Goal: Transaction & Acquisition: Purchase product/service

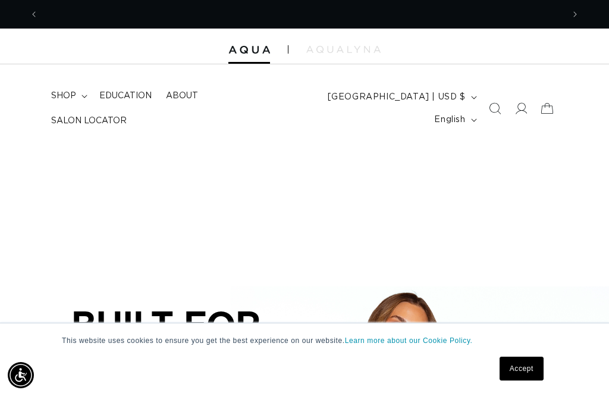
scroll to position [0, 525]
click at [524, 102] on icon at bounding box center [521, 108] width 12 height 12
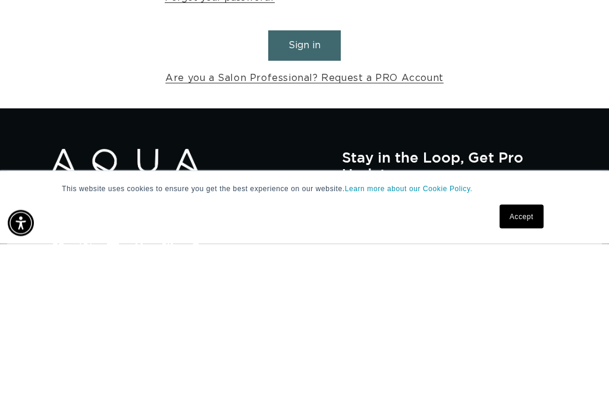
scroll to position [0, 1050]
type input "jessirosedeppa@outlook.com"
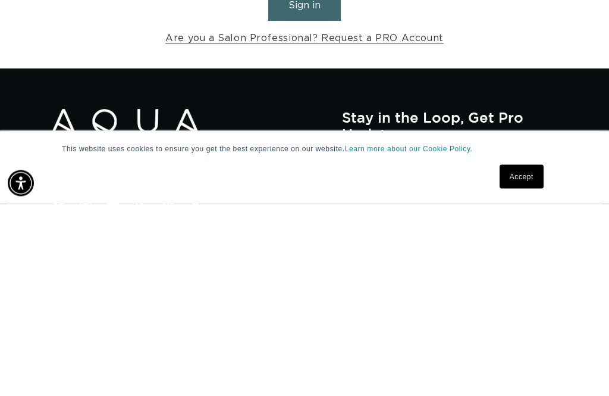
click at [305, 183] on button "Sign in" at bounding box center [304, 198] width 73 height 30
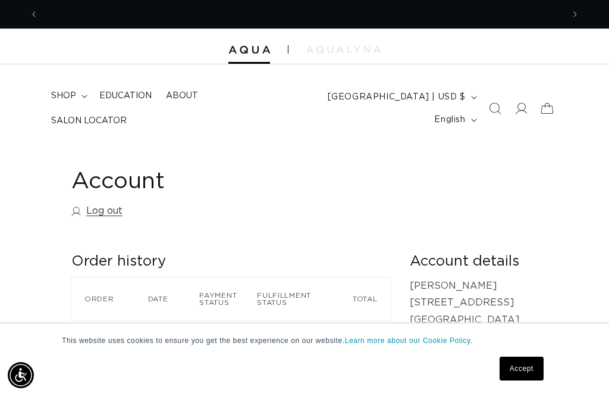
scroll to position [0, 525]
click at [393, 49] on div at bounding box center [304, 47] width 609 height 36
click at [491, 107] on icon "Search" at bounding box center [495, 108] width 12 height 12
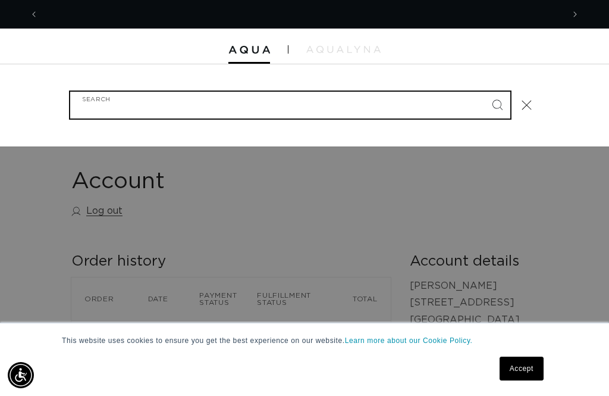
scroll to position [0, 1050]
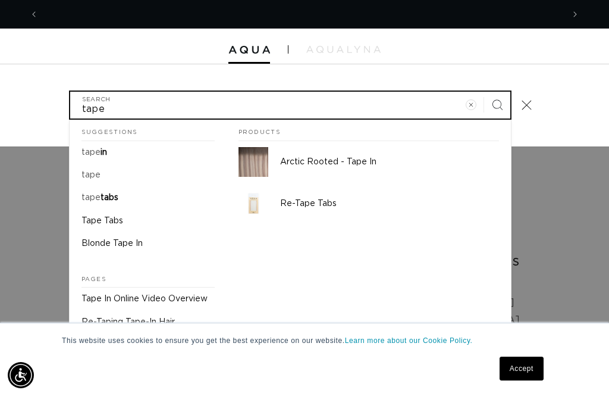
type input "tape"
click at [497, 102] on button "Search" at bounding box center [497, 105] width 26 height 26
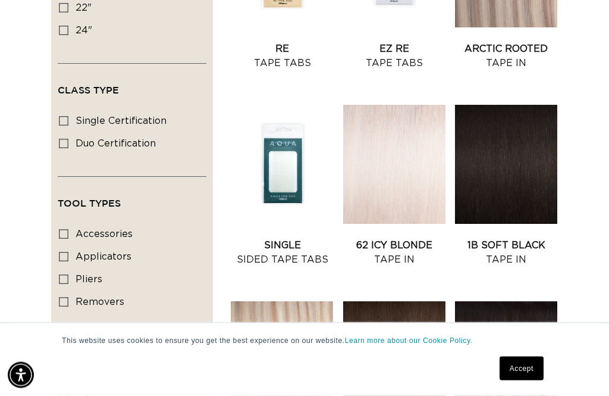
scroll to position [399, 0]
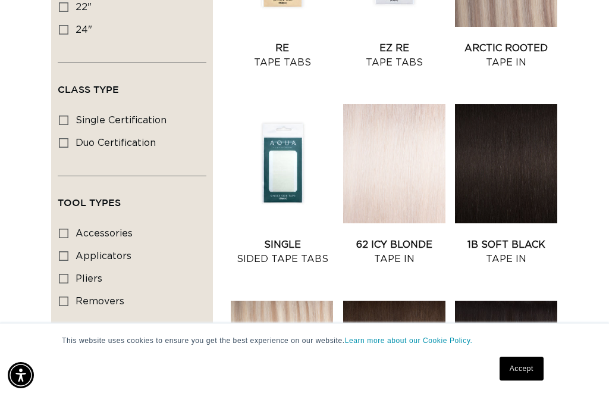
click at [280, 237] on link "Single Sided Tape Tabs" at bounding box center [282, 251] width 102 height 29
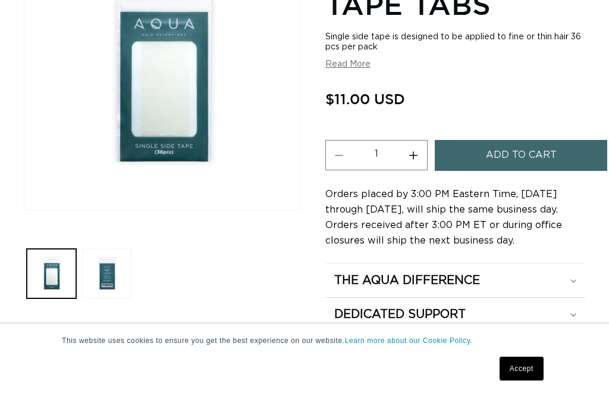
scroll to position [254, 0]
click at [541, 147] on span "Add to cart" at bounding box center [521, 155] width 71 height 30
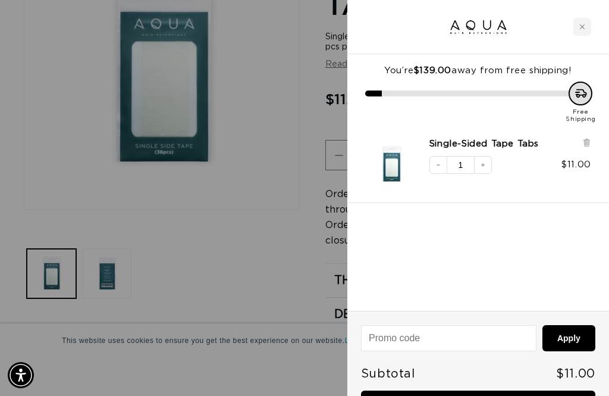
scroll to position [0, 1050]
click at [582, 24] on icon "Close cart" at bounding box center [582, 27] width 6 height 6
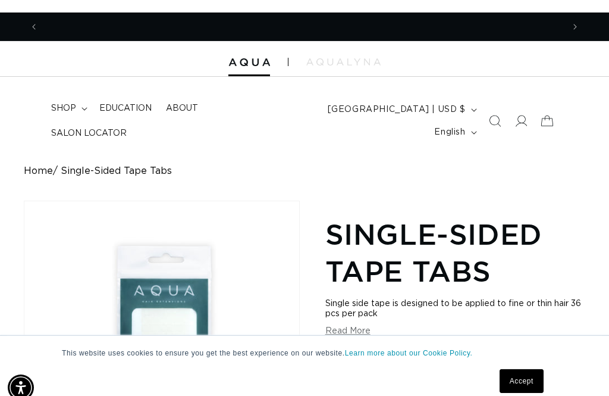
scroll to position [0, 0]
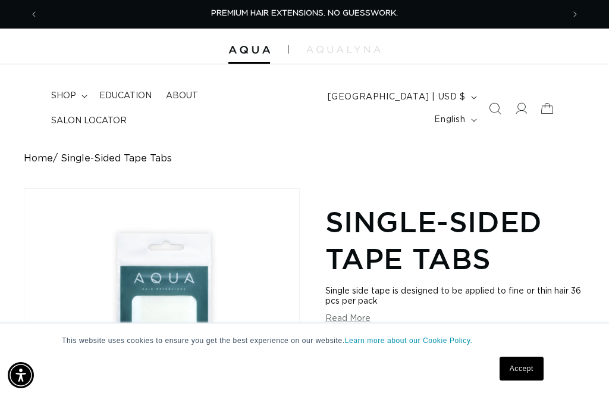
click at [494, 109] on icon "Search" at bounding box center [495, 108] width 12 height 12
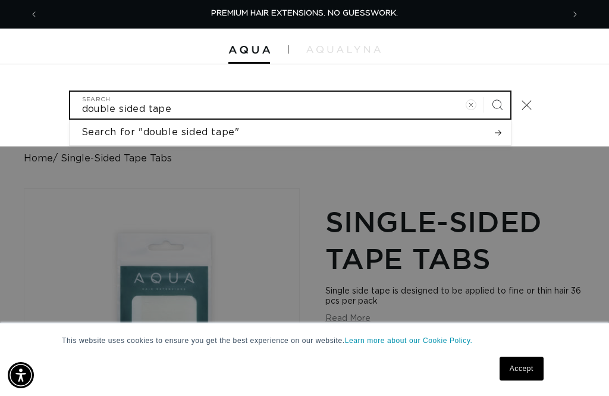
type input "double sided tape"
click at [497, 102] on button "Search" at bounding box center [497, 105] width 26 height 26
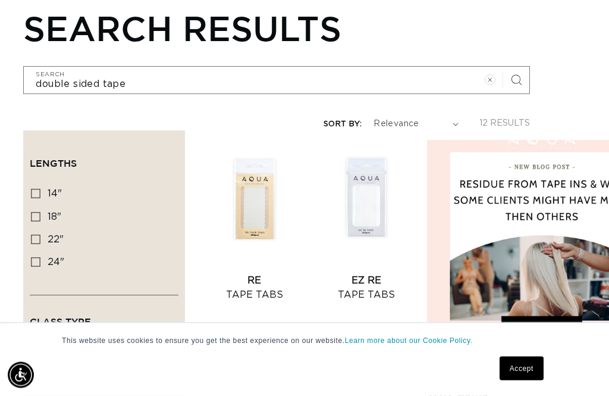
scroll to position [167, 27]
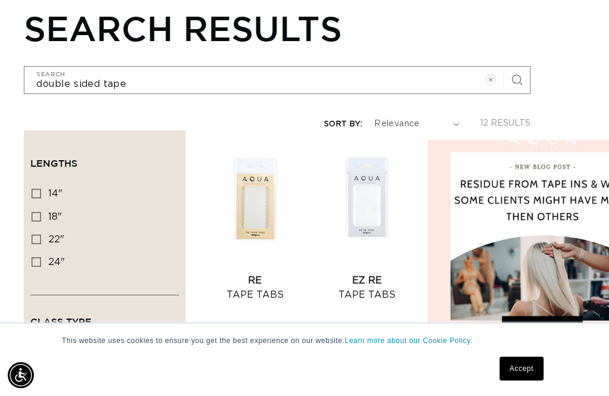
click at [367, 273] on link "EZ Re Tape Tabs" at bounding box center [367, 287] width 102 height 29
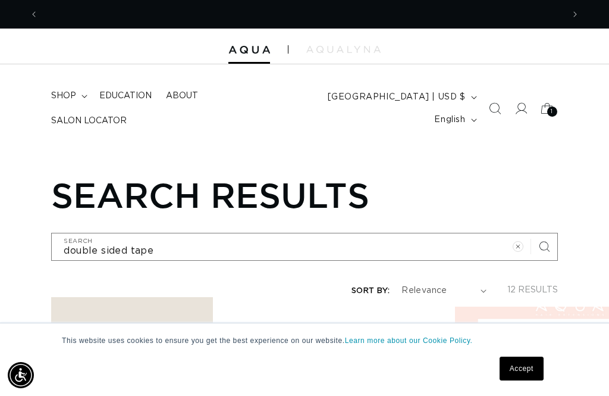
scroll to position [0, 0]
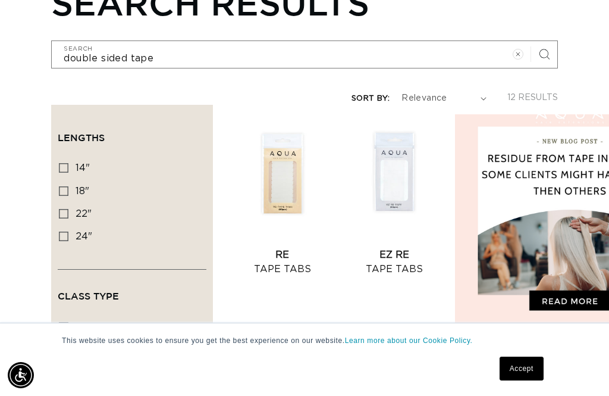
click at [289, 248] on link "Re Tape Tabs" at bounding box center [282, 262] width 102 height 29
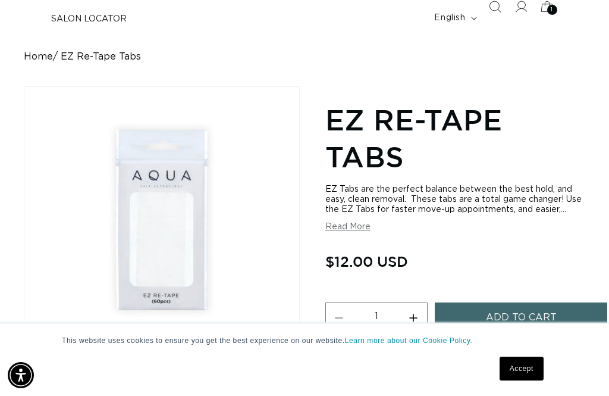
scroll to position [101, 0]
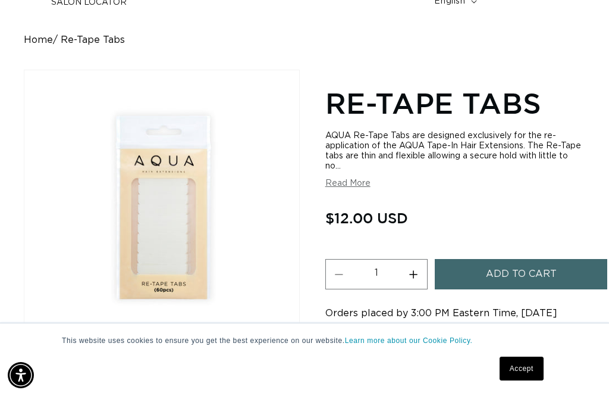
click at [344, 186] on button "Read More" at bounding box center [347, 183] width 45 height 10
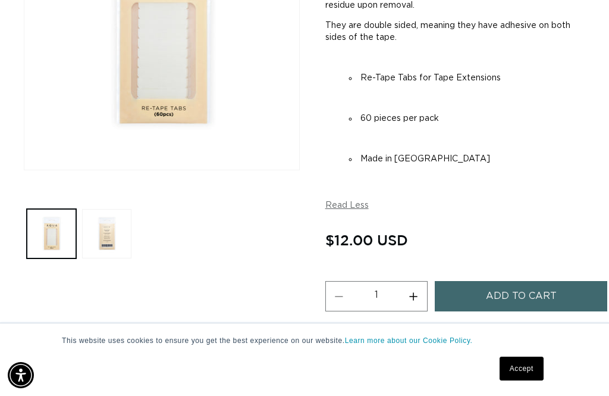
scroll to position [292, 0]
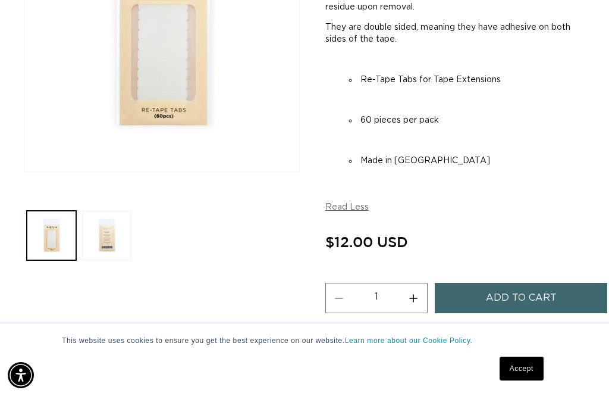
click at [524, 286] on span "Add to cart" at bounding box center [521, 298] width 71 height 30
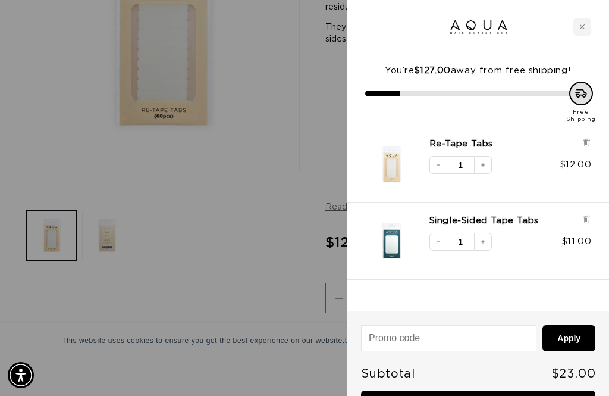
scroll to position [0, 525]
click at [240, 311] on div at bounding box center [304, 198] width 609 height 396
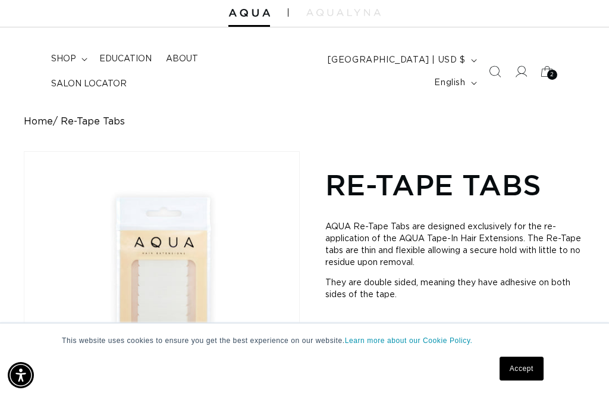
scroll to position [0, 0]
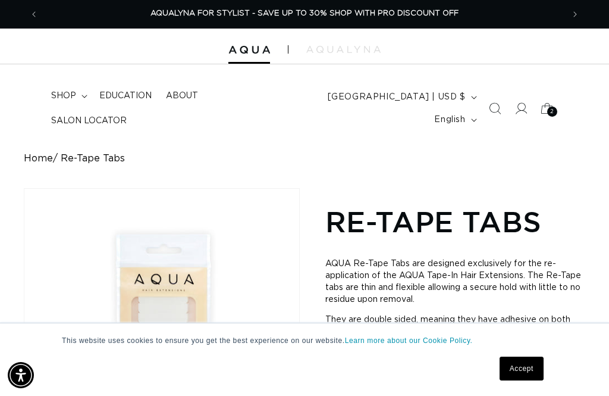
click at [553, 106] on span "2" at bounding box center [552, 111] width 4 height 10
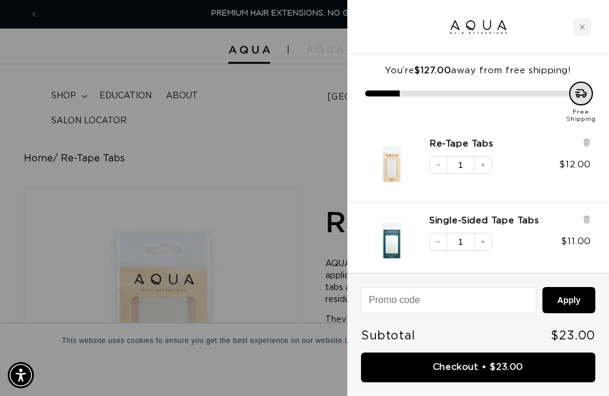
click at [245, 283] on div at bounding box center [304, 198] width 609 height 396
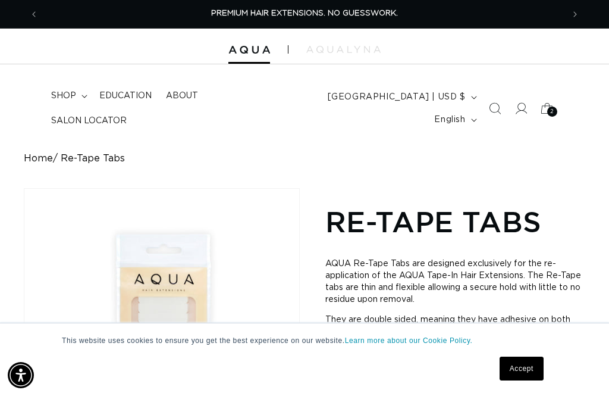
click at [497, 106] on icon "Search" at bounding box center [495, 108] width 12 height 12
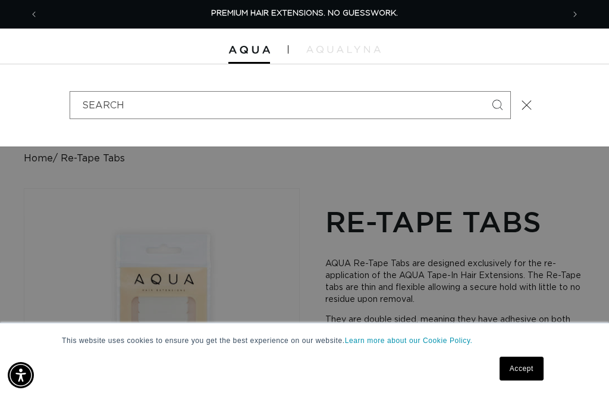
click at [585, 104] on div "Search" at bounding box center [304, 105] width 609 height 82
click at [555, 108] on div "Search" at bounding box center [304, 105] width 609 height 82
click at [527, 108] on button "Close" at bounding box center [527, 105] width 26 height 26
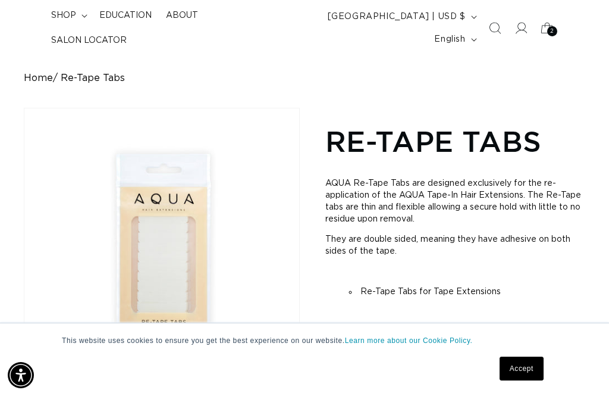
scroll to position [81, 0]
click at [549, 36] on icon at bounding box center [547, 27] width 26 height 26
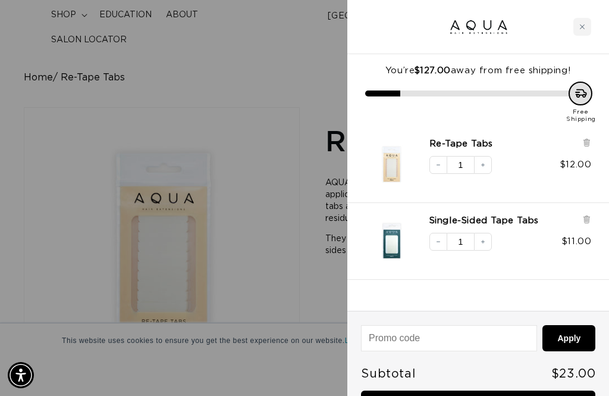
scroll to position [0, 525]
